Goal: Navigation & Orientation: Find specific page/section

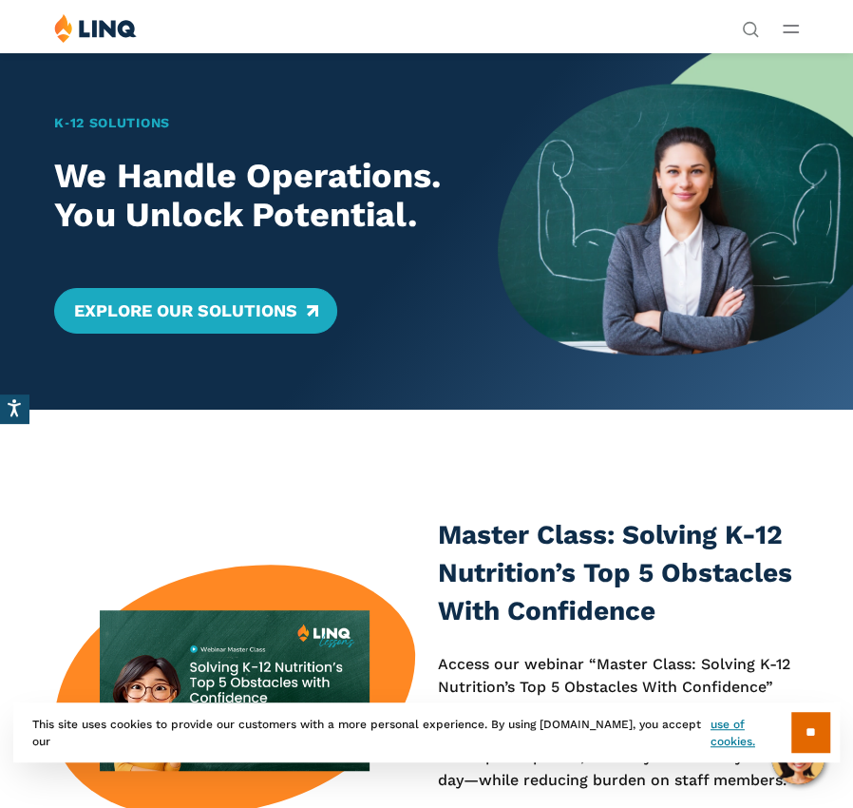
click at [433, 421] on div "Master Class: Solving K-12 Nutrition’s Top 5 Obstacles With Confidence Access o…" at bounding box center [426, 690] width 853 height 561
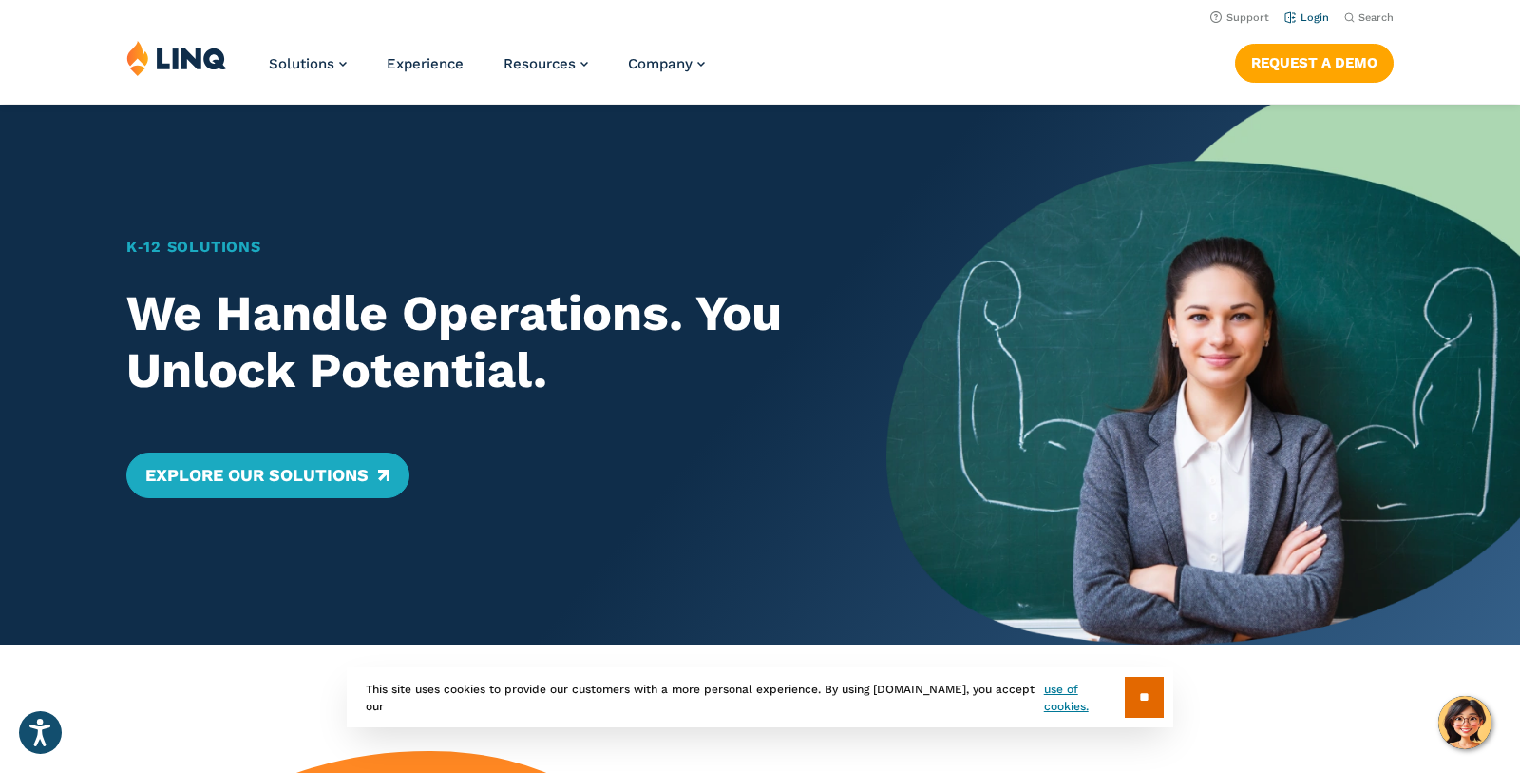
click at [852, 22] on link "Login" at bounding box center [1307, 17] width 45 height 12
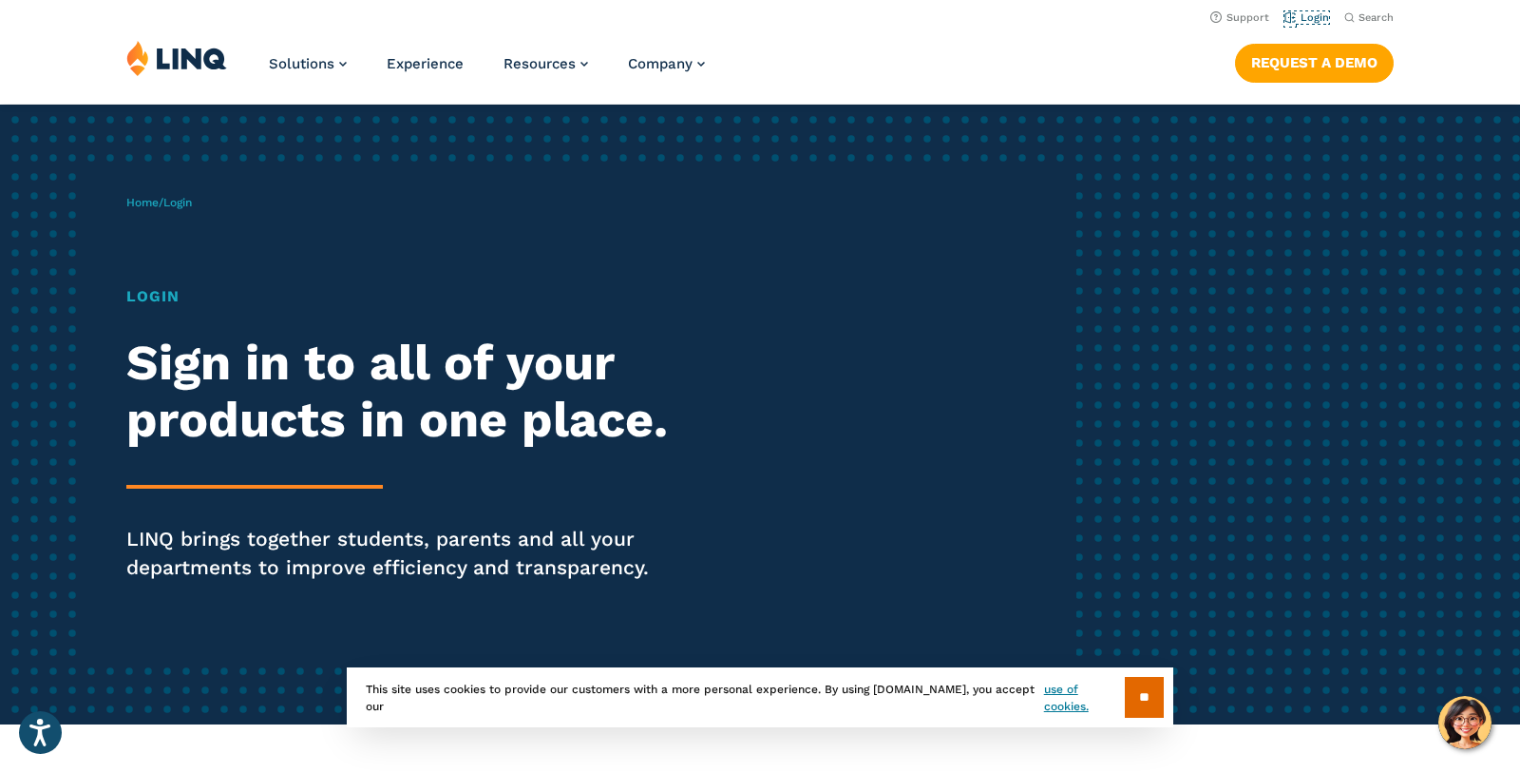
click at [1320, 22] on link "Login" at bounding box center [1307, 17] width 45 height 12
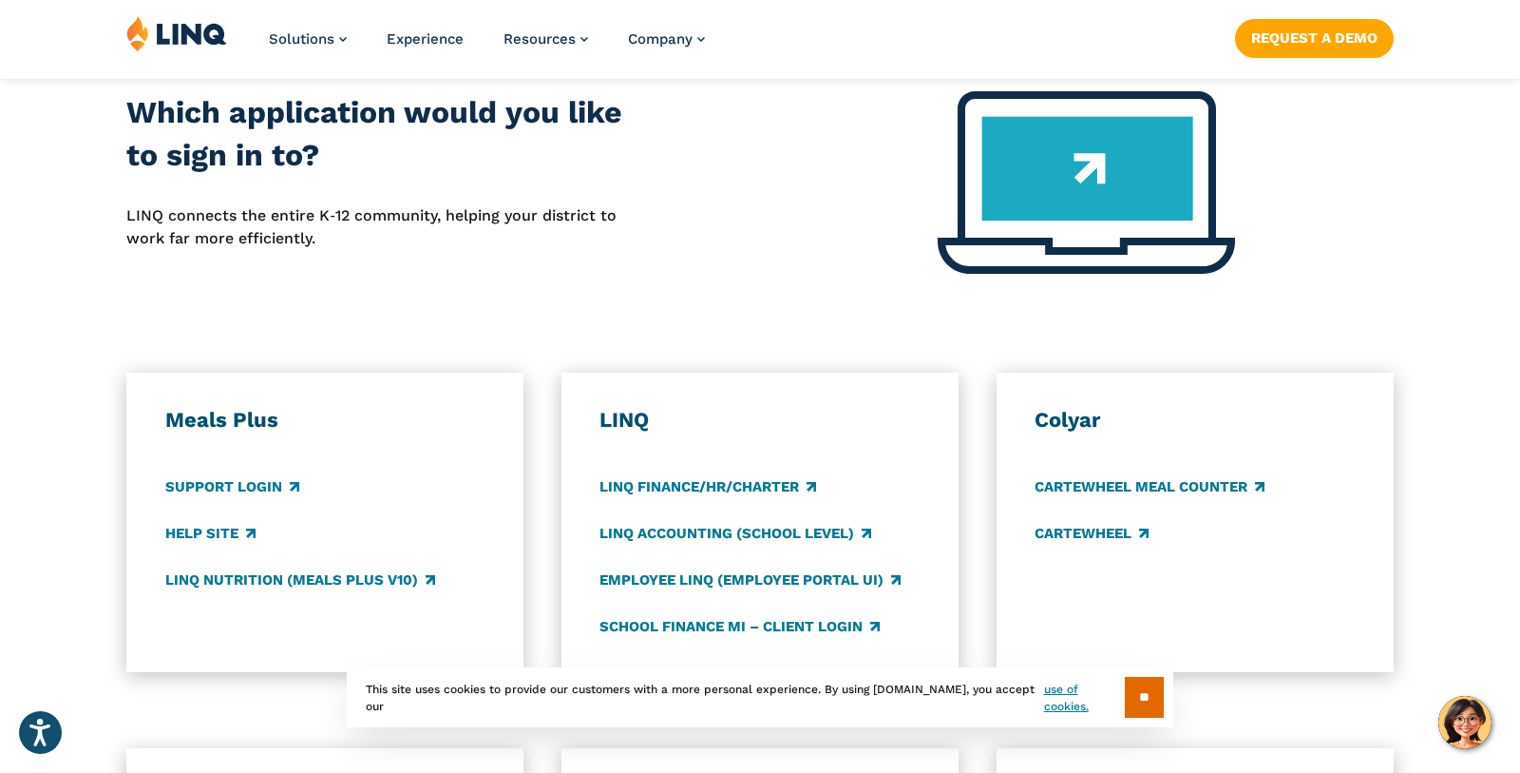
scroll to position [841, 0]
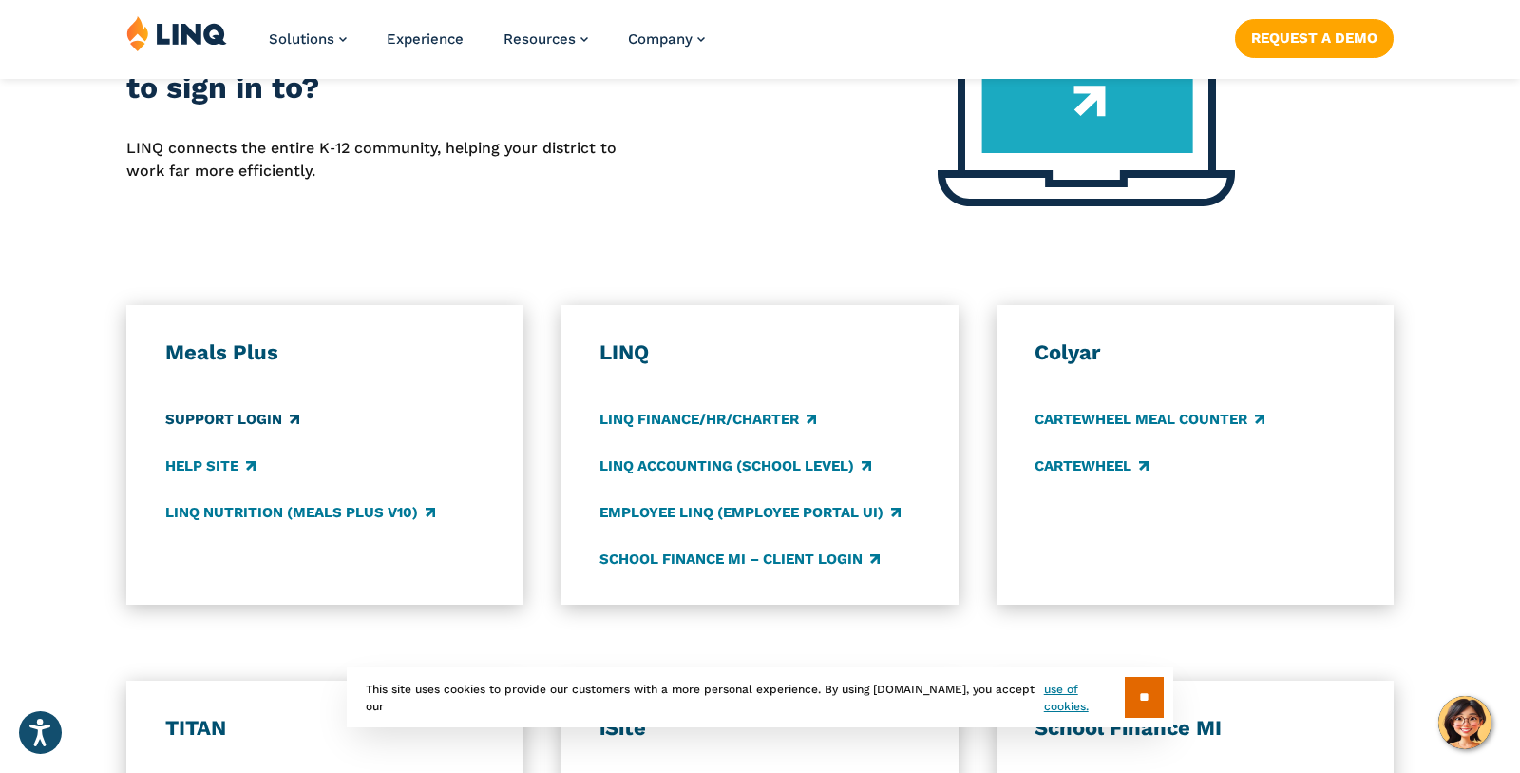
click at [270, 415] on link "Support Login" at bounding box center [232, 419] width 134 height 21
